Goal: Task Accomplishment & Management: Manage account settings

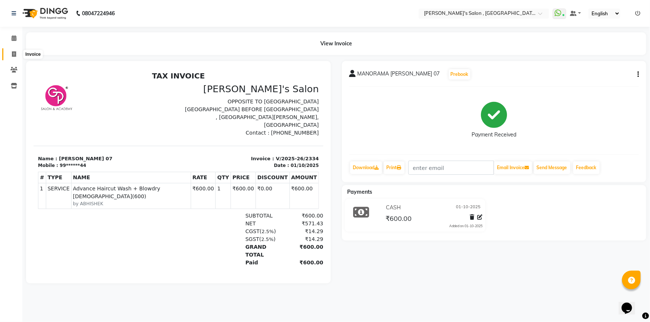
click at [12, 50] on span at bounding box center [13, 54] width 13 height 9
select select "service"
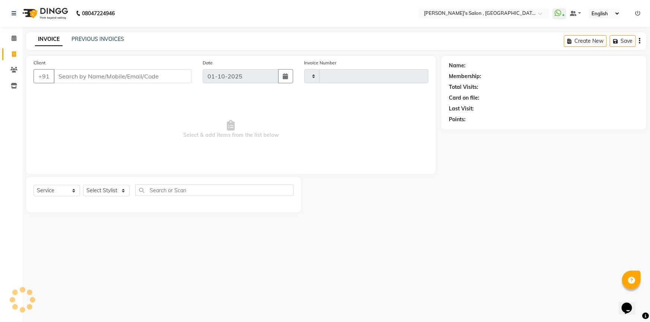
type input "2335"
select select "7416"
click at [111, 186] on select "Select Stylist" at bounding box center [106, 191] width 47 height 12
click at [109, 188] on select "Select Stylist" at bounding box center [106, 191] width 47 height 12
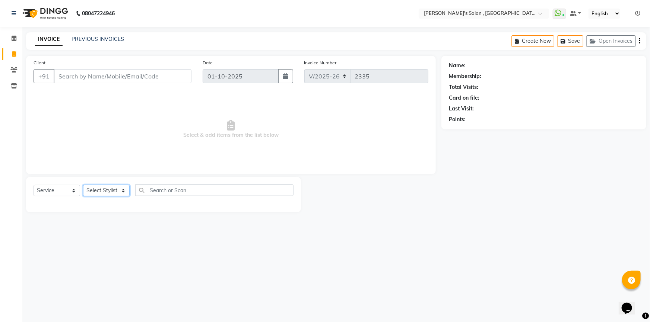
click at [109, 188] on select "Select Stylist" at bounding box center [106, 191] width 47 height 12
select select "67371"
click at [83, 185] on select "Select Stylist ABHISHEK AKASH SH ARJUN SIR Manager [PERSON_NAME] [PERSON_NAME] …" at bounding box center [106, 191] width 47 height 12
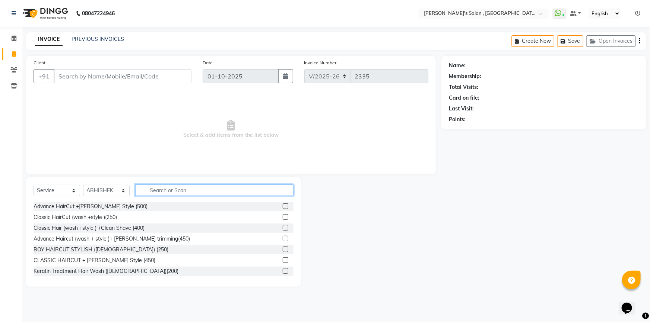
click at [169, 190] on input "text" at bounding box center [214, 191] width 158 height 12
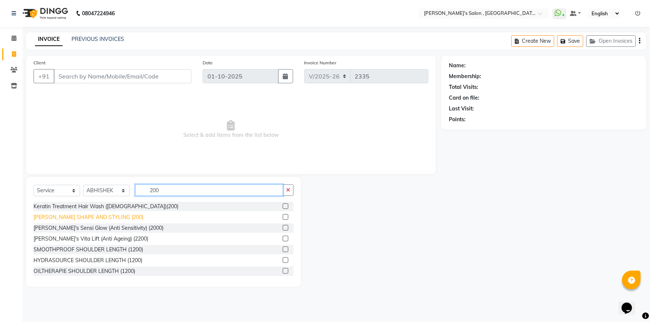
type input "200"
click at [103, 214] on div "[PERSON_NAME] SHAPE AND STYLING (200)" at bounding box center [89, 218] width 110 height 8
checkbox input "false"
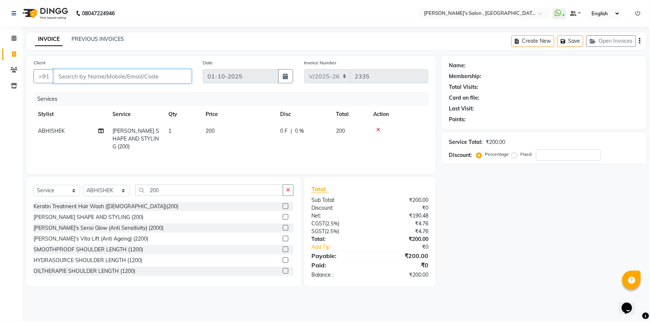
click at [104, 76] on input "Client" at bounding box center [123, 76] width 138 height 14
type input "9"
type input "0"
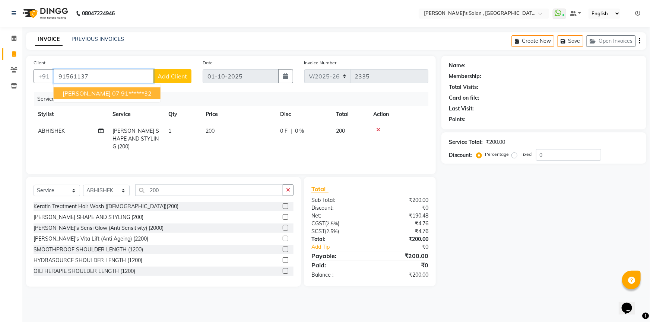
click at [109, 93] on span "[PERSON_NAME] 07" at bounding box center [91, 93] width 57 height 7
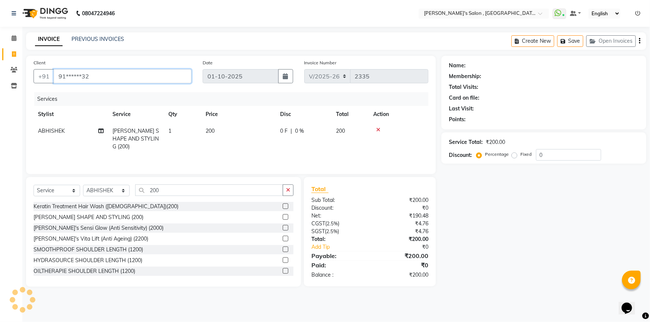
type input "91******32"
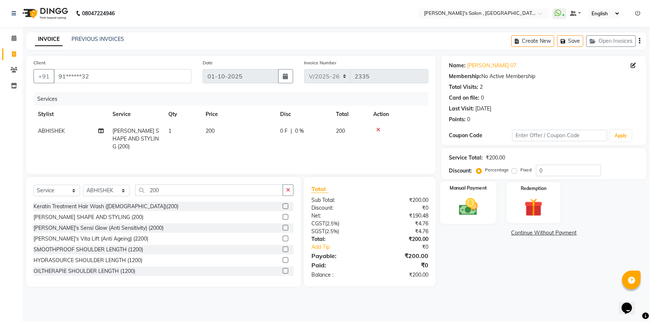
click at [472, 202] on img at bounding box center [468, 207] width 31 height 22
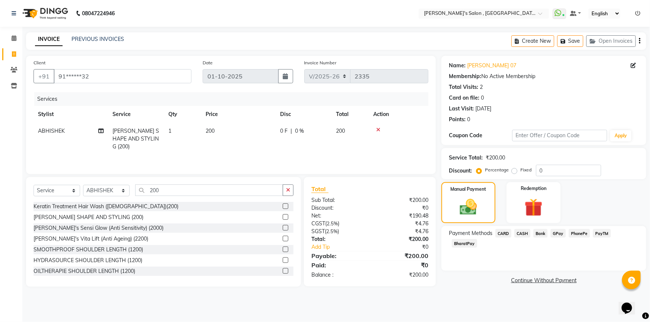
click at [477, 239] on span "BharatPay" at bounding box center [464, 243] width 25 height 9
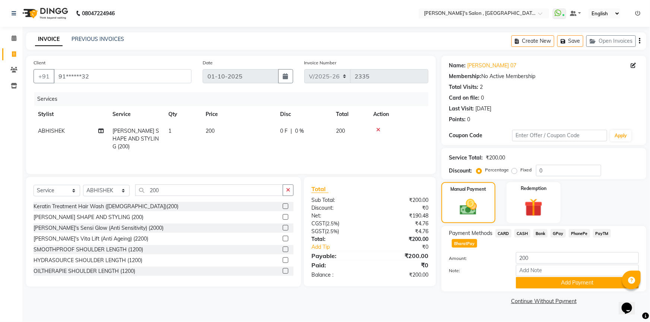
click at [477, 239] on span "BharatPay" at bounding box center [464, 243] width 25 height 9
drag, startPoint x: 549, startPoint y: 274, endPoint x: 616, endPoint y: 212, distance: 91.2
click at [561, 277] on button "Add Payment" at bounding box center [577, 283] width 123 height 12
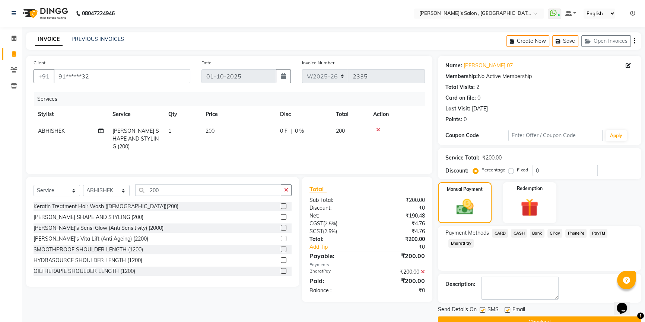
click at [547, 321] on button "Checkout" at bounding box center [539, 323] width 203 height 12
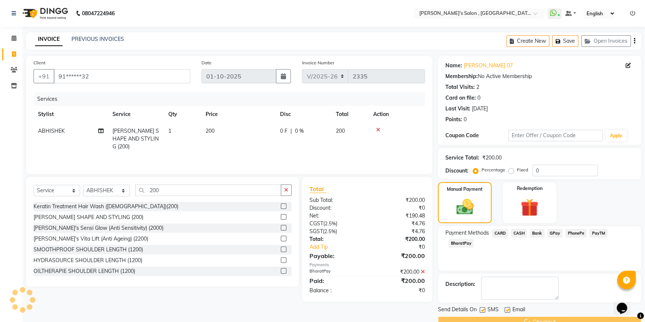
click at [547, 321] on div "Checkout" at bounding box center [539, 323] width 203 height 12
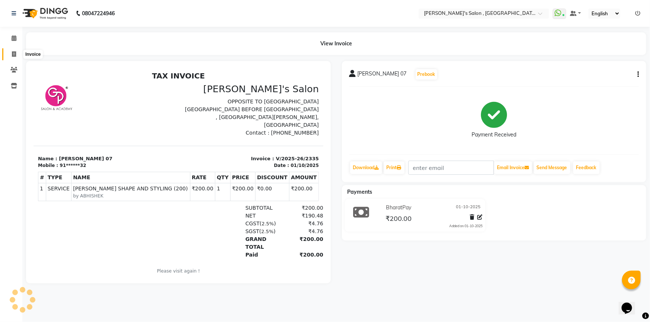
click at [12, 56] on icon at bounding box center [14, 54] width 4 height 6
select select "7416"
select select "service"
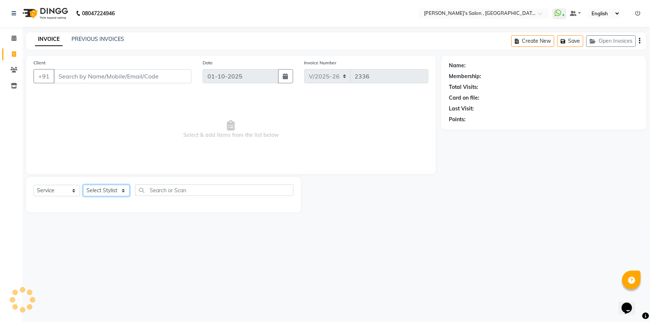
click at [128, 193] on select "Select Stylist ABHISHEK AKASH SH ARJUN SIR Manager [PERSON_NAME] [PERSON_NAME] …" at bounding box center [106, 191] width 47 height 12
select select "79873"
click at [83, 185] on select "Select Stylist ABHISHEK AKASH SH ARJUN SIR Manager [PERSON_NAME] [PERSON_NAME] …" at bounding box center [106, 191] width 47 height 12
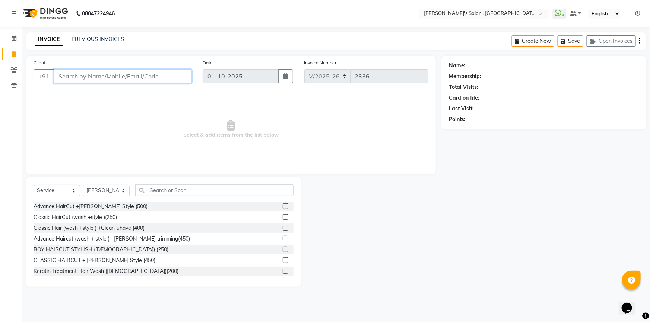
click at [122, 74] on input "Client" at bounding box center [123, 76] width 138 height 14
click at [121, 82] on input "Client" at bounding box center [123, 76] width 138 height 14
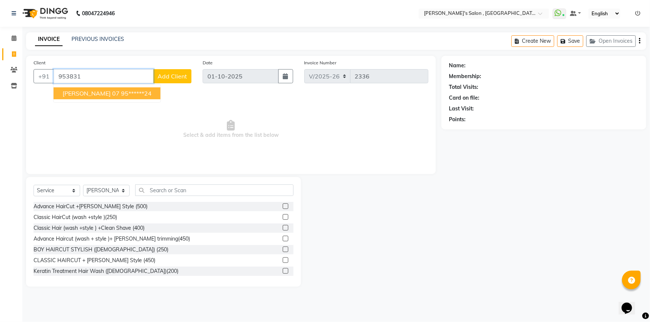
click at [137, 93] on ngb-highlight "95******24" at bounding box center [136, 93] width 31 height 7
type input "95******24"
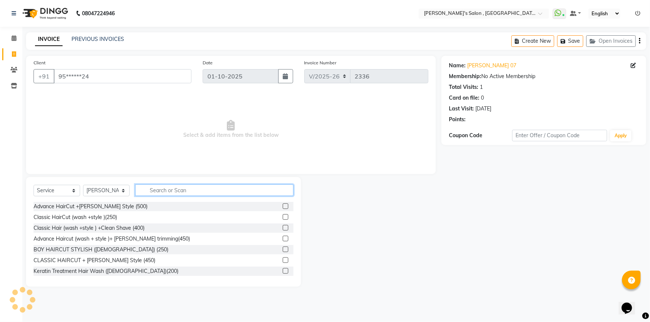
click at [165, 191] on input "text" at bounding box center [214, 191] width 158 height 12
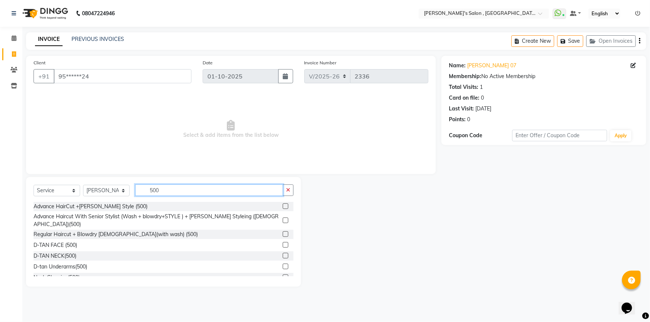
type input "500"
click at [283, 218] on label at bounding box center [286, 221] width 6 height 6
click at [283, 219] on input "checkbox" at bounding box center [285, 221] width 5 height 5
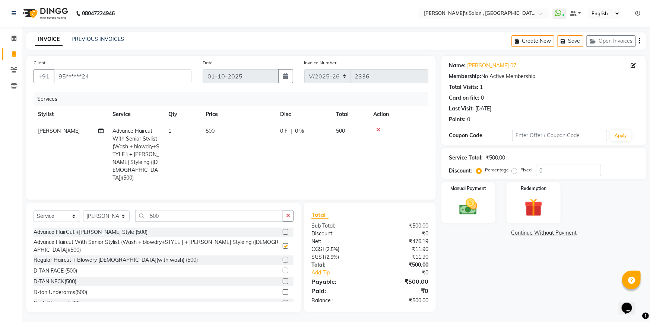
checkbox input "false"
click at [456, 202] on img at bounding box center [468, 207] width 31 height 22
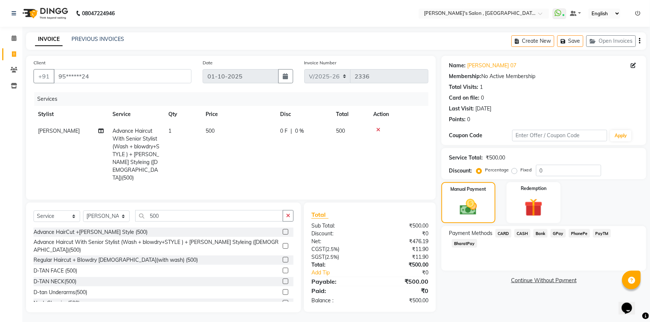
click at [529, 235] on span "CASH" at bounding box center [522, 233] width 16 height 9
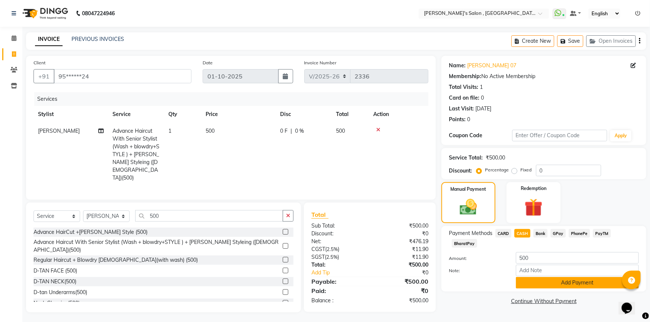
click at [589, 277] on button "Add Payment" at bounding box center [577, 283] width 123 height 12
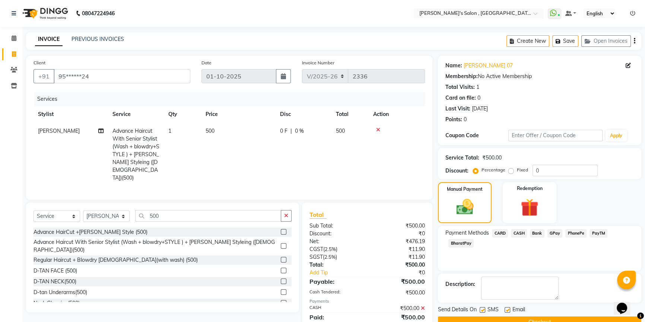
scroll to position [17, 0]
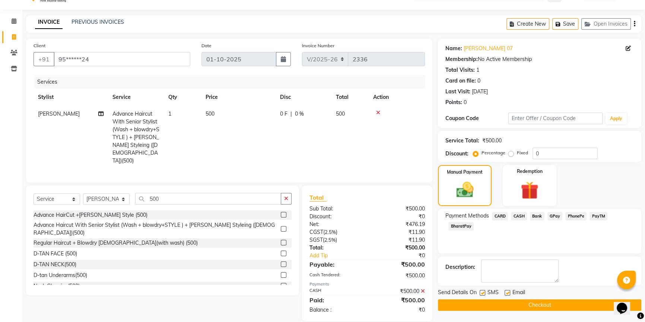
click at [584, 306] on button "Checkout" at bounding box center [539, 306] width 203 height 12
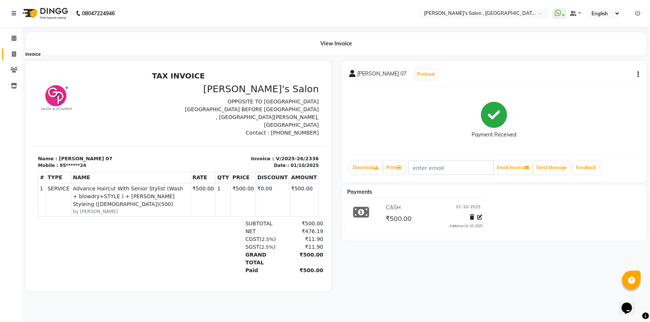
click at [13, 51] on icon at bounding box center [14, 54] width 4 height 6
select select "service"
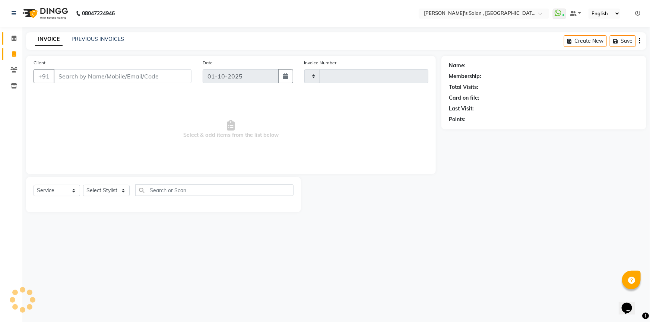
type input "2337"
select select "7416"
click at [12, 39] on icon at bounding box center [14, 38] width 5 height 6
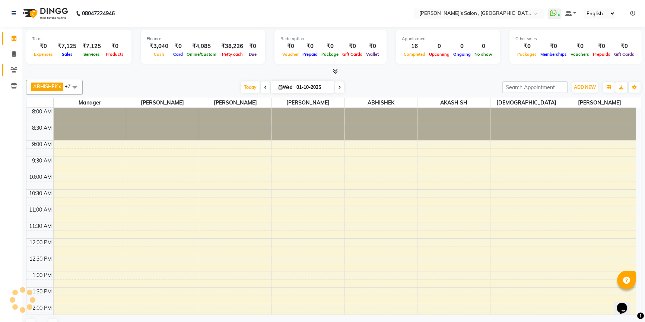
click at [10, 67] on icon at bounding box center [13, 70] width 7 height 6
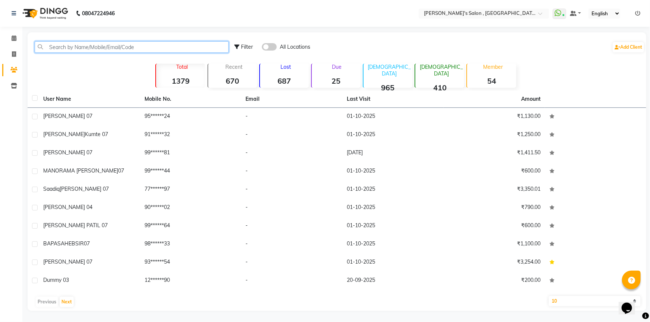
click at [86, 48] on input "text" at bounding box center [132, 47] width 194 height 12
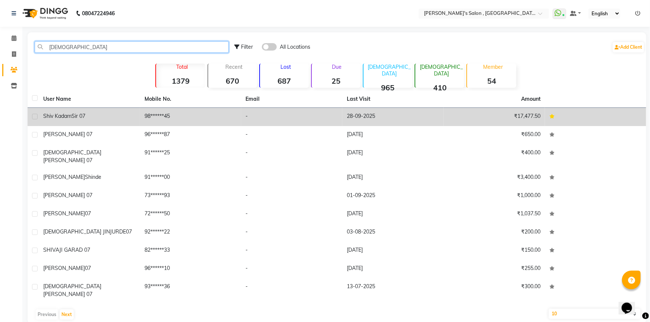
type input "[DEMOGRAPHIC_DATA]"
click at [84, 114] on span "Sir 07" at bounding box center [78, 116] width 14 height 7
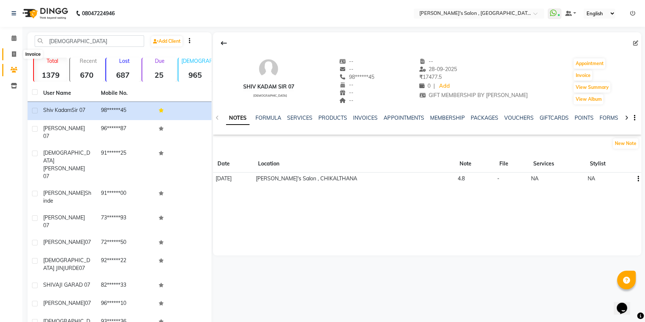
click at [11, 50] on span at bounding box center [13, 54] width 13 height 9
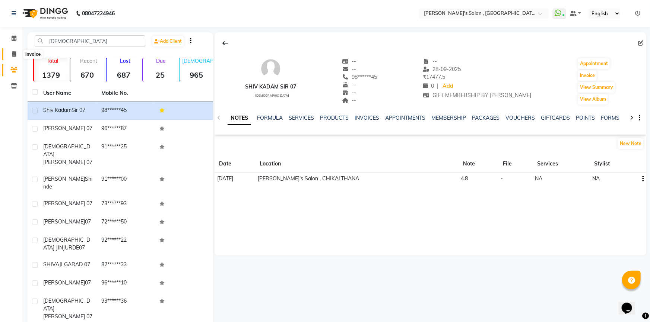
select select "7416"
select select "service"
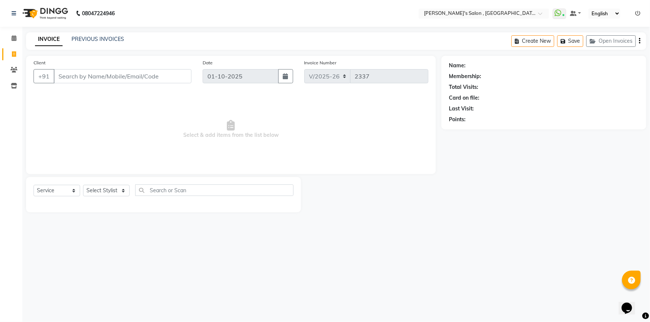
click at [115, 74] on input "Client" at bounding box center [123, 76] width 138 height 14
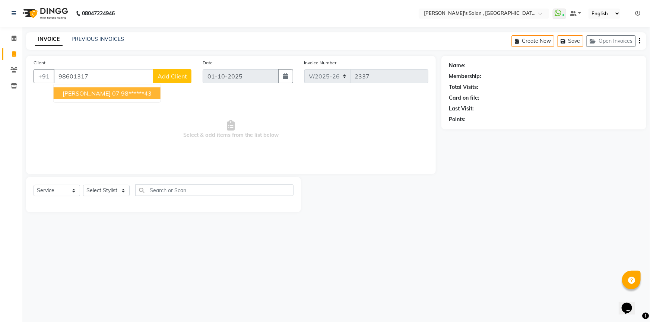
click at [114, 92] on button "[PERSON_NAME] 07 98******43" at bounding box center [107, 94] width 107 height 12
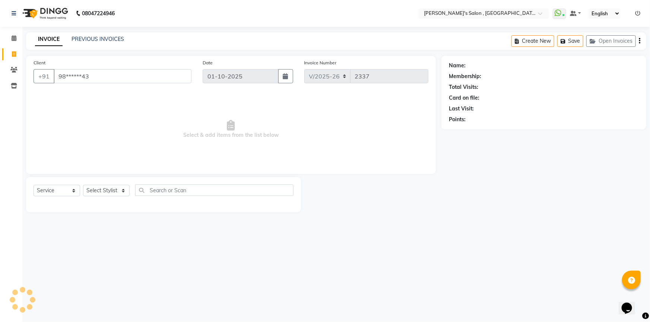
type input "98******43"
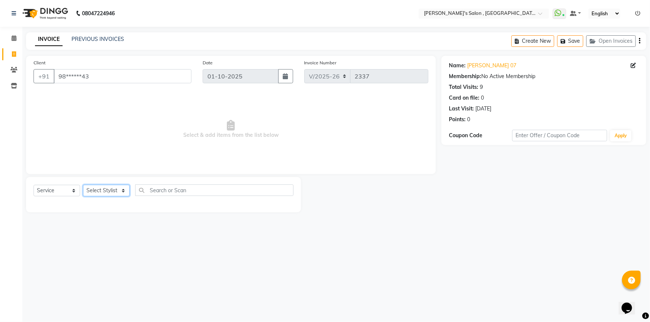
click at [102, 193] on select "Select Stylist ABHISHEK AKASH SH ARJUN SIR Manager [PERSON_NAME] [PERSON_NAME] …" at bounding box center [106, 191] width 47 height 12
select select "67371"
click at [83, 185] on select "Select Stylist ABHISHEK AKASH SH ARJUN SIR Manager [PERSON_NAME] [PERSON_NAME] …" at bounding box center [106, 191] width 47 height 12
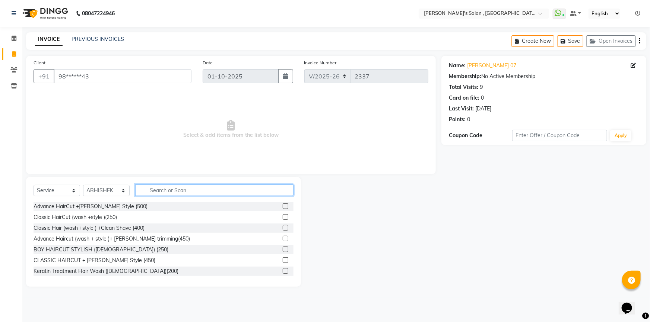
click at [178, 194] on input "text" at bounding box center [214, 191] width 158 height 12
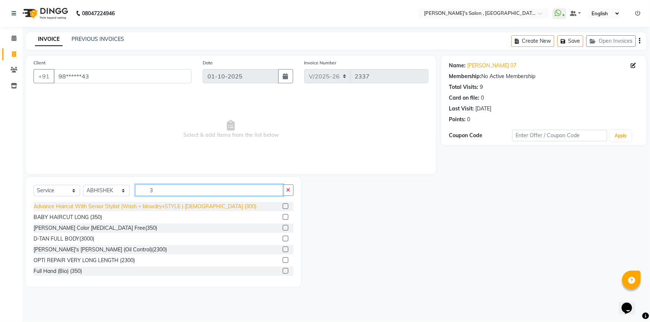
type input "3"
click at [167, 208] on div "Advance Haircut With Senior Stylist (Wash + blowdry+STYLE ) [DEMOGRAPHIC_DATA] …" at bounding box center [145, 207] width 223 height 8
click at [167, 196] on input "3" at bounding box center [209, 191] width 148 height 12
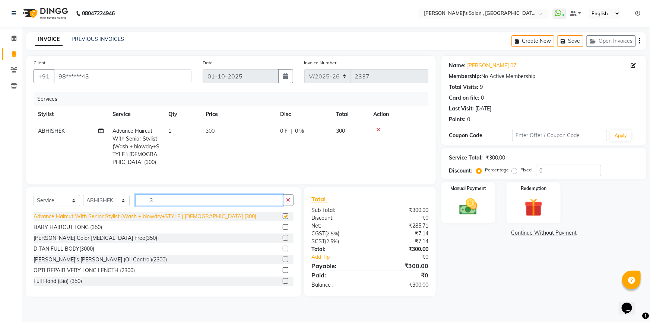
checkbox input "false"
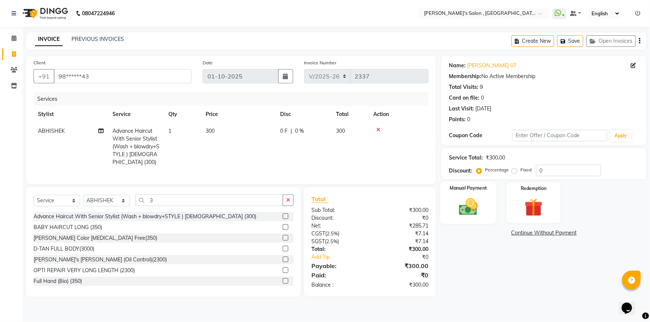
click at [480, 205] on img at bounding box center [468, 207] width 31 height 22
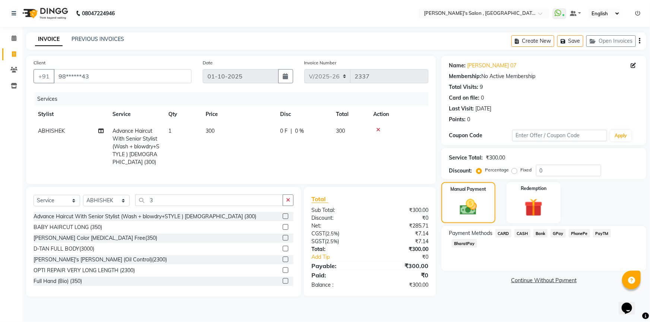
click at [519, 236] on span "CASH" at bounding box center [522, 233] width 16 height 9
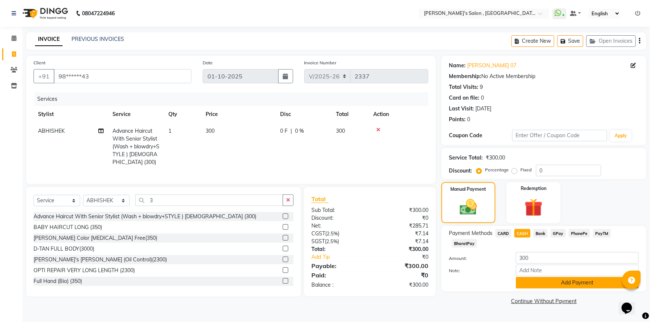
click at [537, 277] on button "Add Payment" at bounding box center [577, 283] width 123 height 12
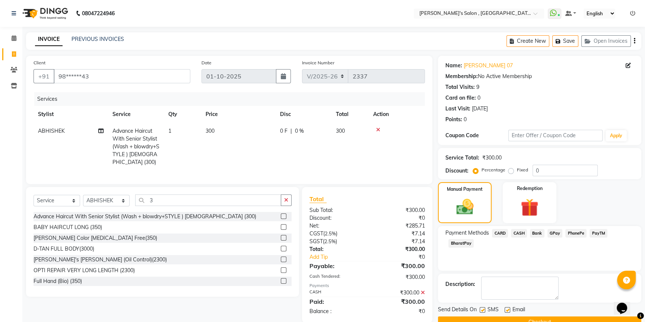
scroll to position [17, 0]
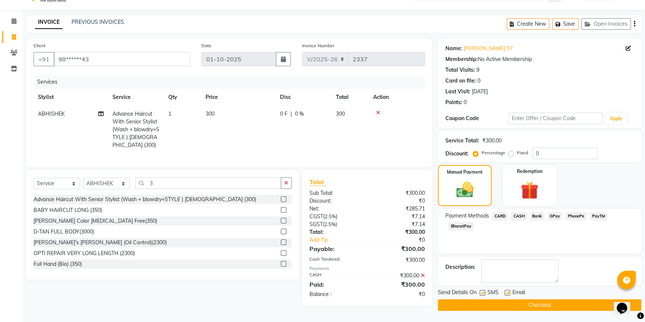
click at [547, 306] on button "Checkout" at bounding box center [539, 306] width 203 height 12
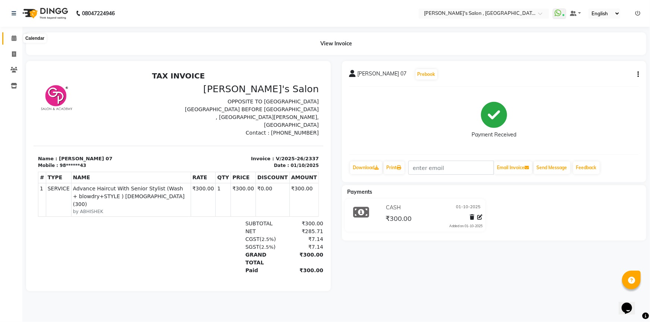
click at [8, 41] on span at bounding box center [13, 38] width 13 height 9
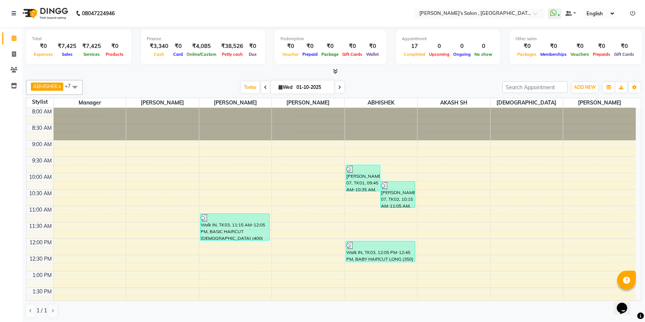
click at [633, 13] on icon at bounding box center [632, 13] width 5 height 5
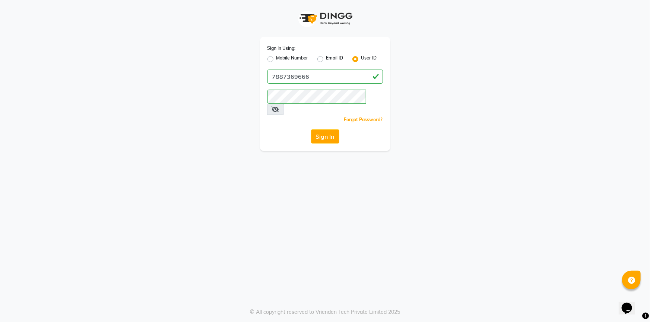
click at [282, 56] on label "Mobile Number" at bounding box center [292, 59] width 32 height 9
click at [281, 56] on input "Mobile Number" at bounding box center [278, 57] width 5 height 5
radio input "true"
radio input "false"
drag, startPoint x: 317, startPoint y: 75, endPoint x: 310, endPoint y: 76, distance: 6.9
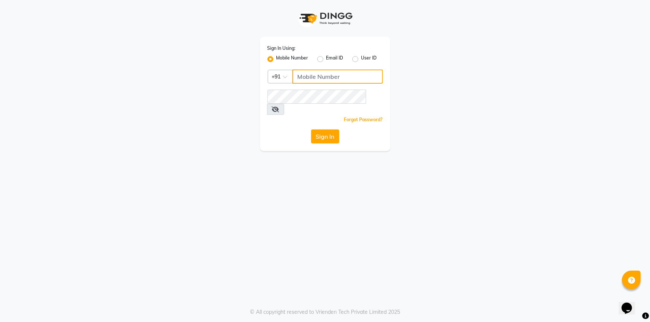
click at [317, 75] on input "Username" at bounding box center [337, 77] width 90 height 14
type input "8766842947"
click at [287, 130] on div "Sign In" at bounding box center [324, 137] width 115 height 14
click at [337, 130] on button "Sign In" at bounding box center [325, 137] width 28 height 14
